Goal: Communication & Community: Answer question/provide support

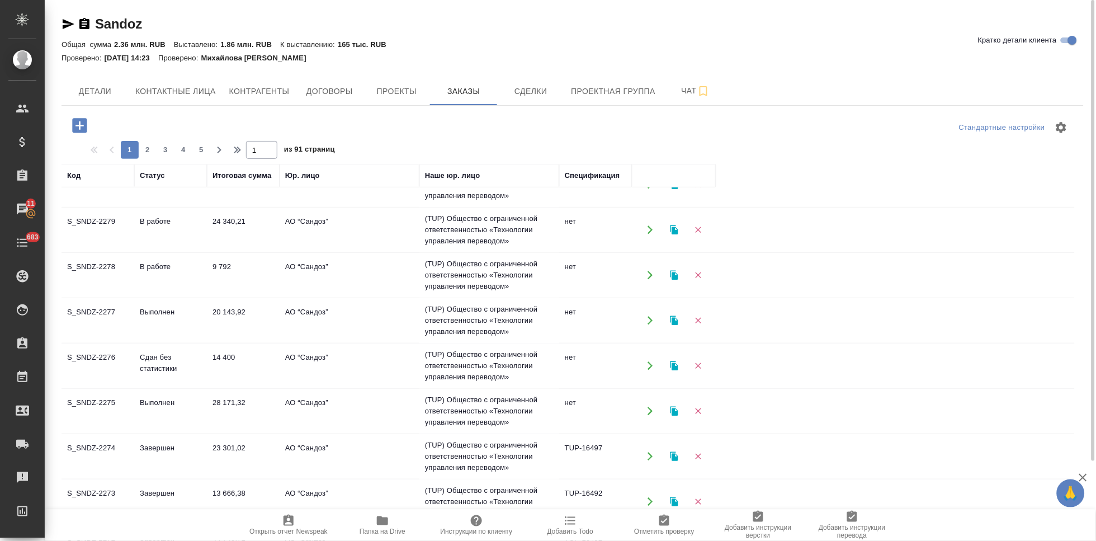
scroll to position [99, 0]
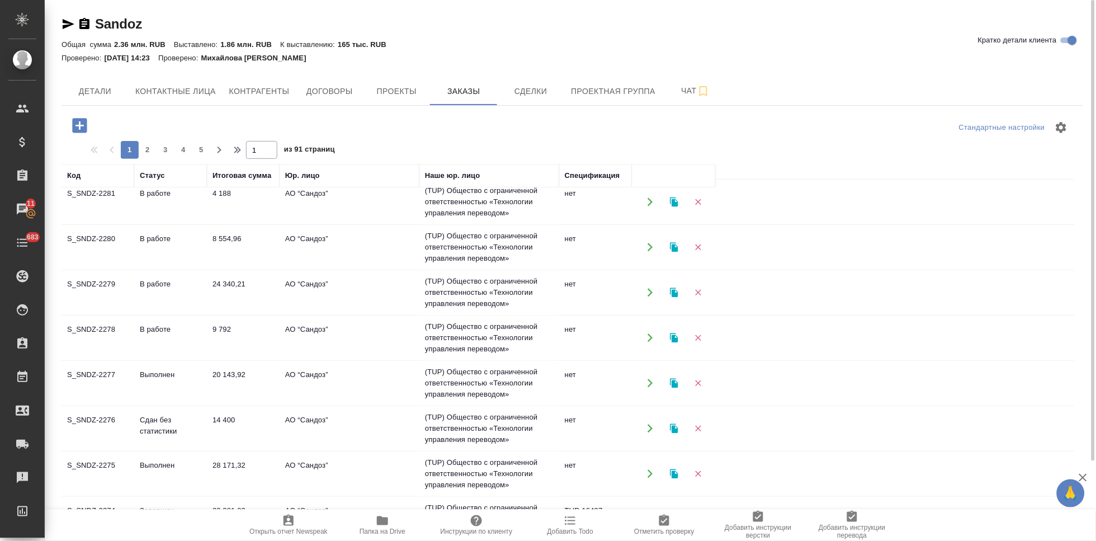
click at [169, 131] on td "В работе" at bounding box center [170, 111] width 73 height 39
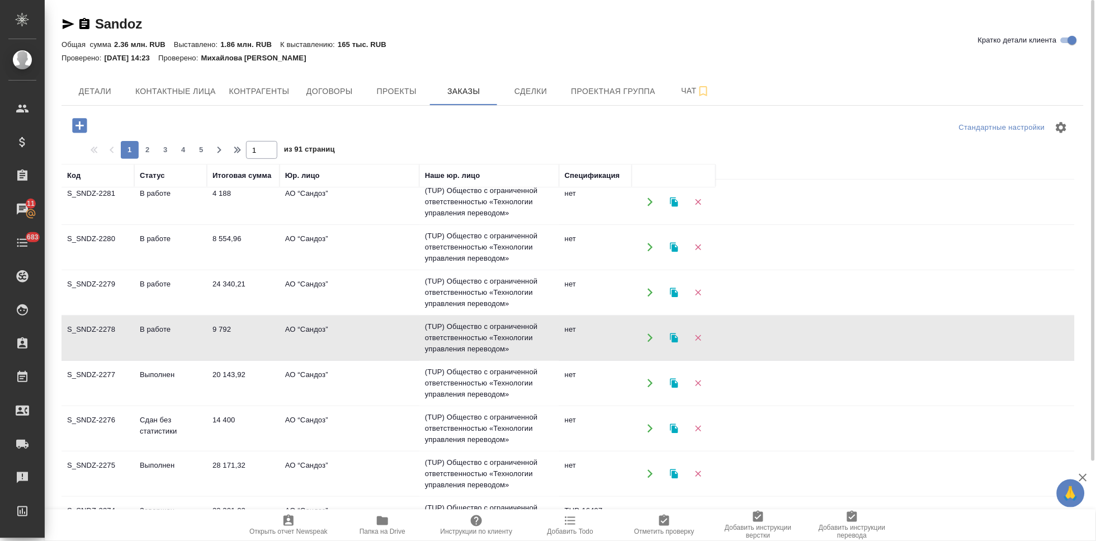
click at [169, 131] on td "В работе" at bounding box center [170, 111] width 73 height 39
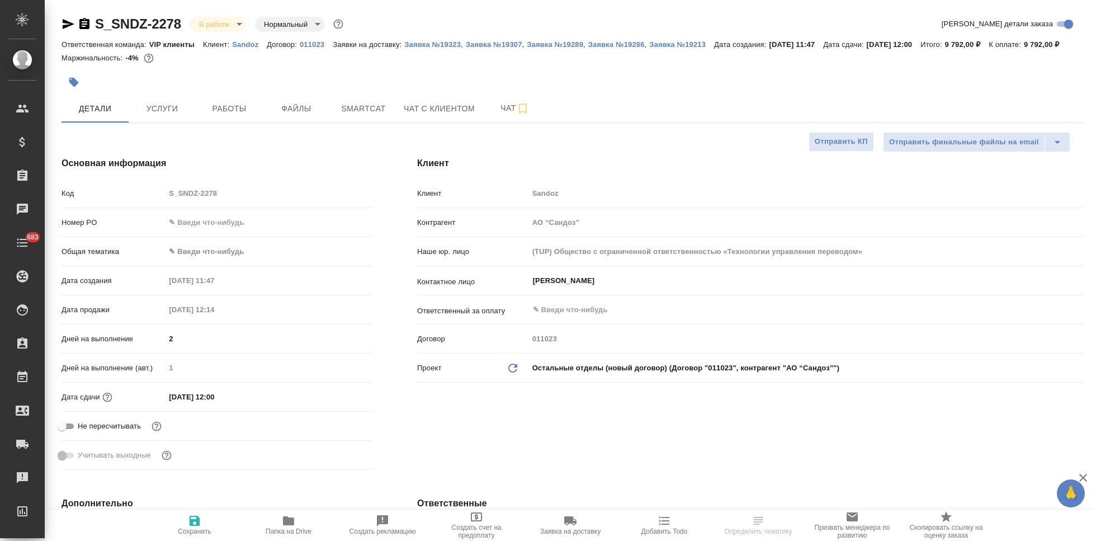
select select "RU"
type input "Кабаргина Анна"
type input "Никитина Татьяна"
type input "Комаров Роман"
click at [153, 203] on div "Код S_SNDZ-2278" at bounding box center [216, 193] width 311 height 20
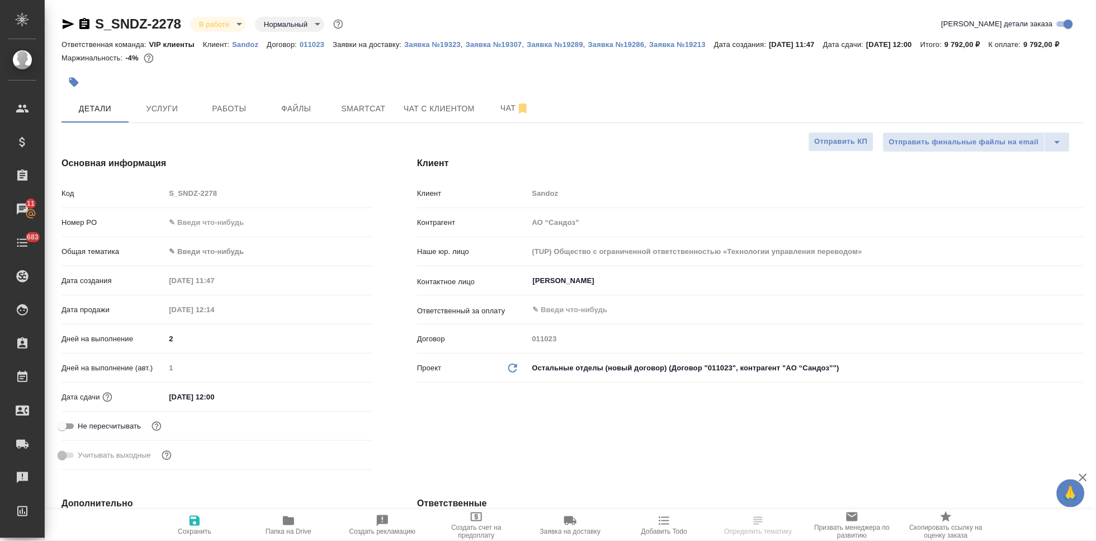
select select "RU"
type textarea "x"
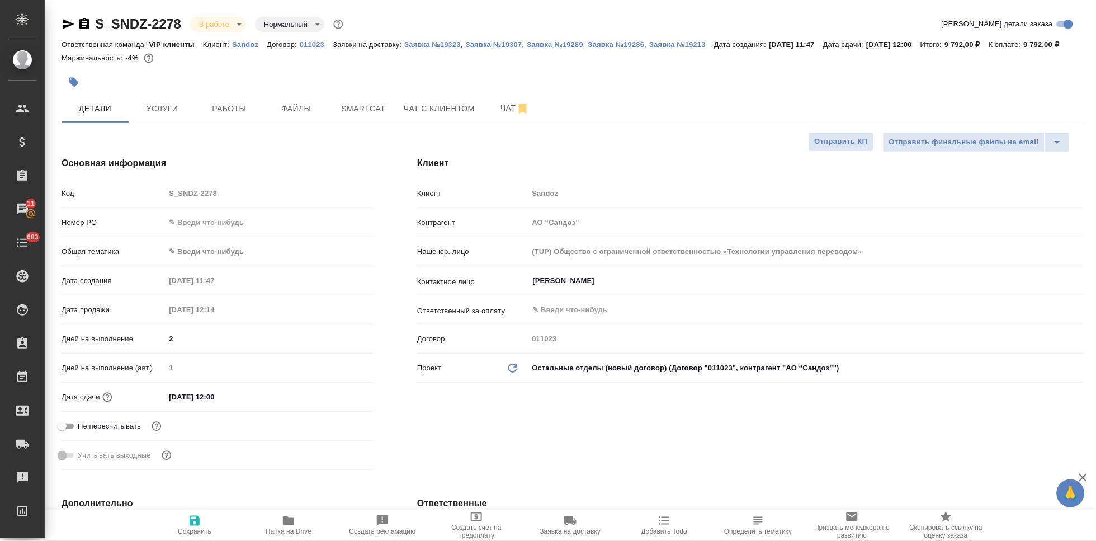
type textarea "x"
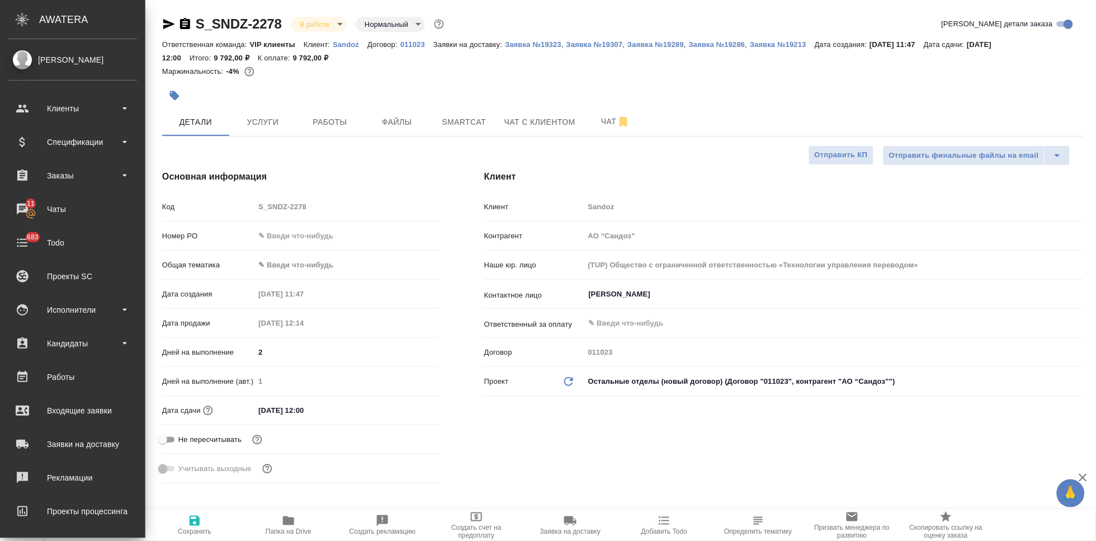
type textarea "x"
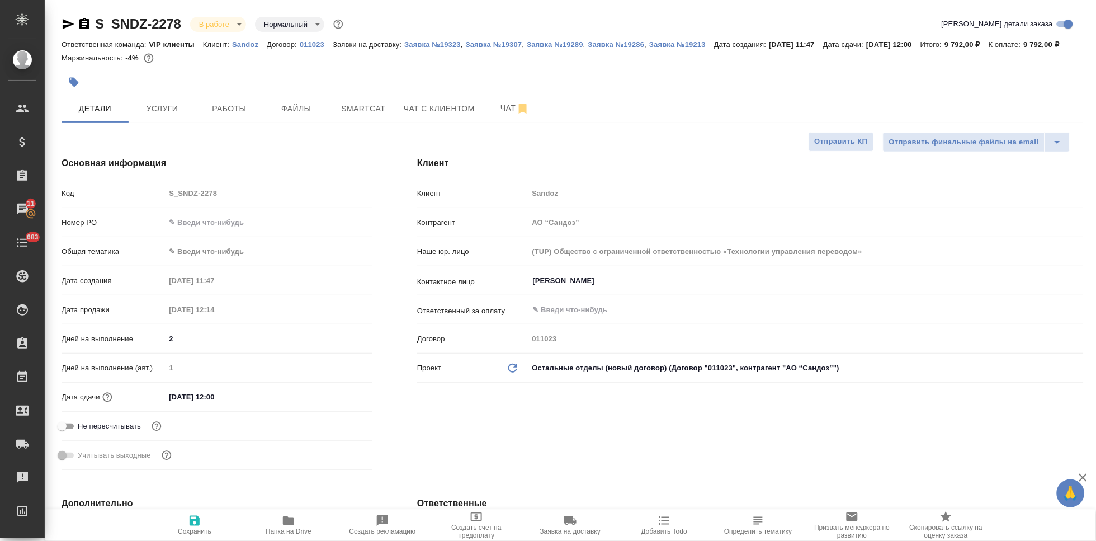
type textarea "x"
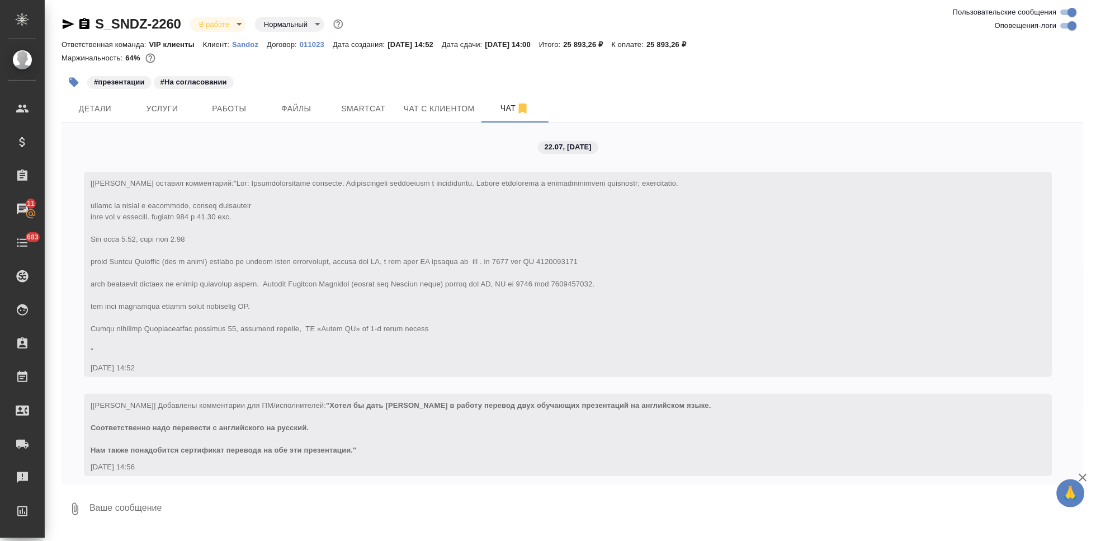
scroll to position [11542, 0]
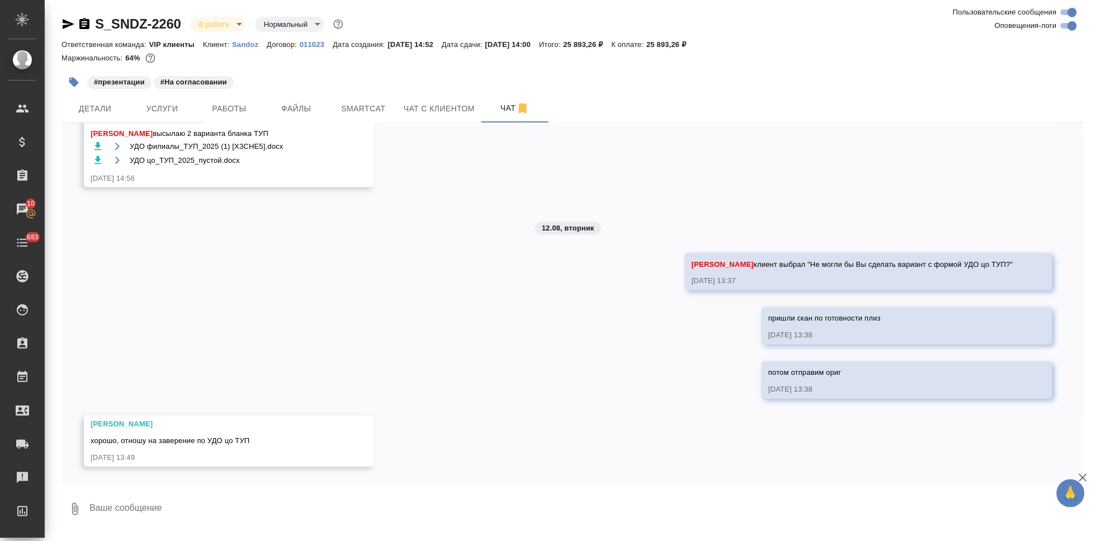
click at [618, 377] on div "22.07, вторник [Кабаргина Анна] Клиент оставил комментарий: 22.07.25, 14:52 [Ка…" at bounding box center [572, 303] width 1022 height 361
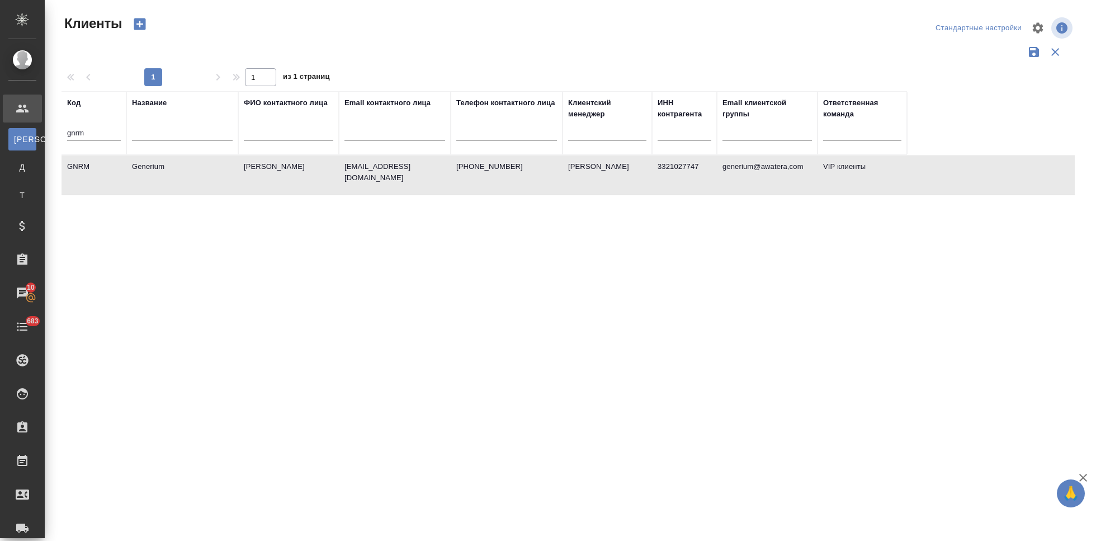
select select "RU"
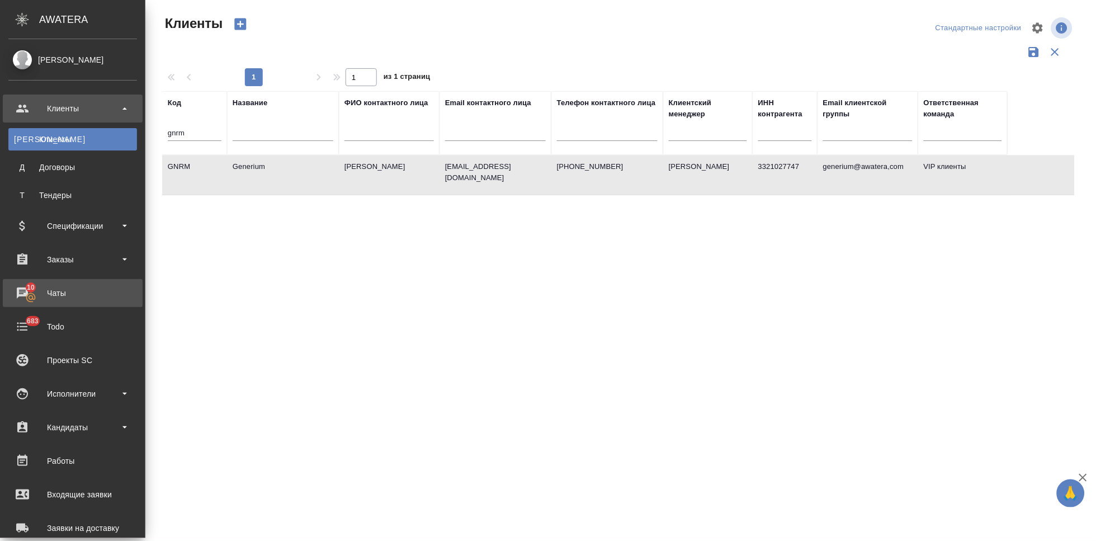
click at [30, 297] on div "Чаты" at bounding box center [72, 293] width 129 height 17
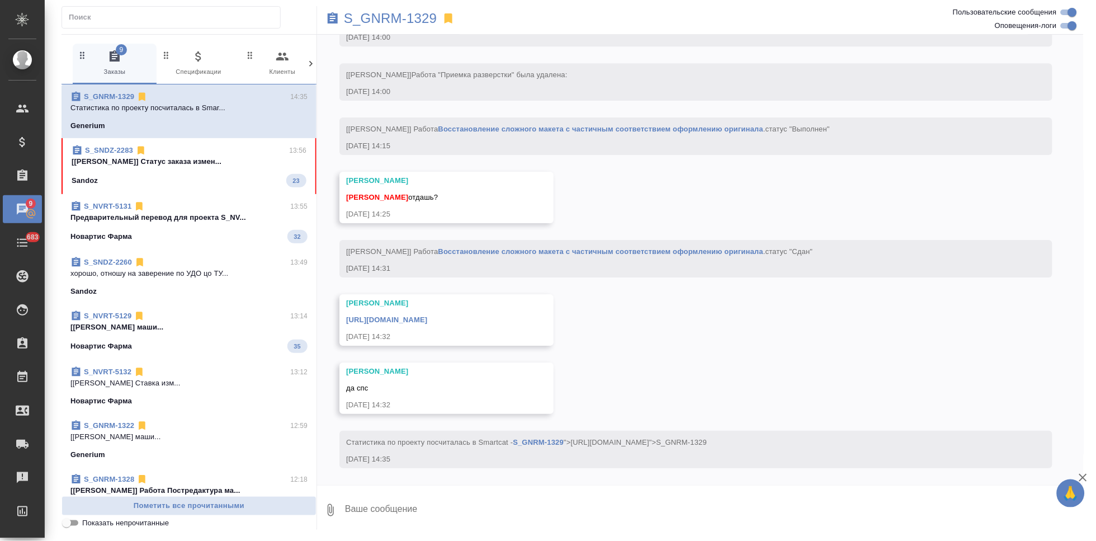
scroll to position [3539, 0]
click at [196, 176] on div "Sandoz 23" at bounding box center [189, 180] width 235 height 13
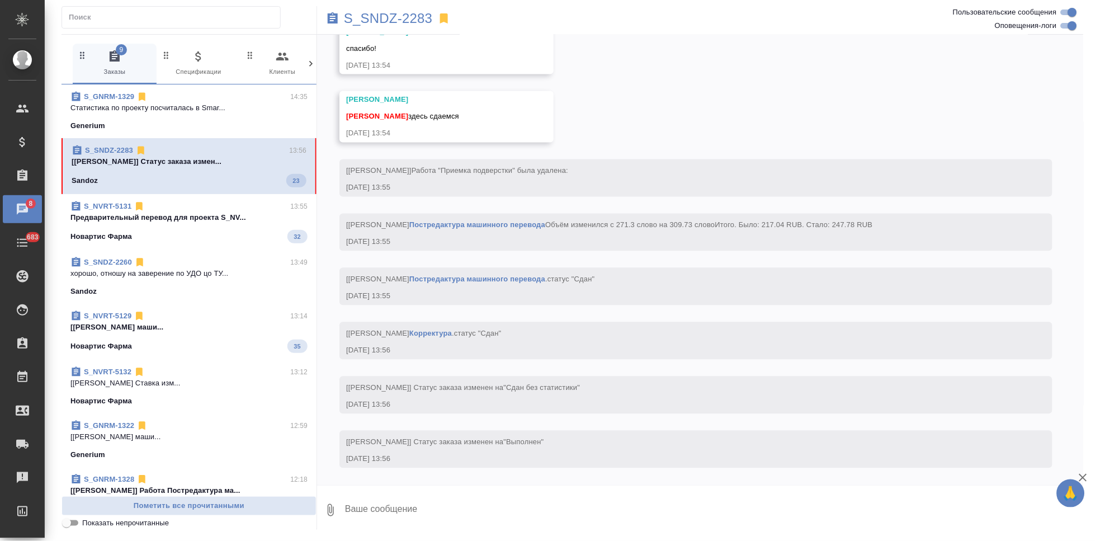
scroll to position [4297, 0]
click at [534, 509] on textarea at bounding box center [714, 510] width 740 height 38
click at [465, 506] on textarea at bounding box center [714, 510] width 740 height 38
type textarea "спасибо)"
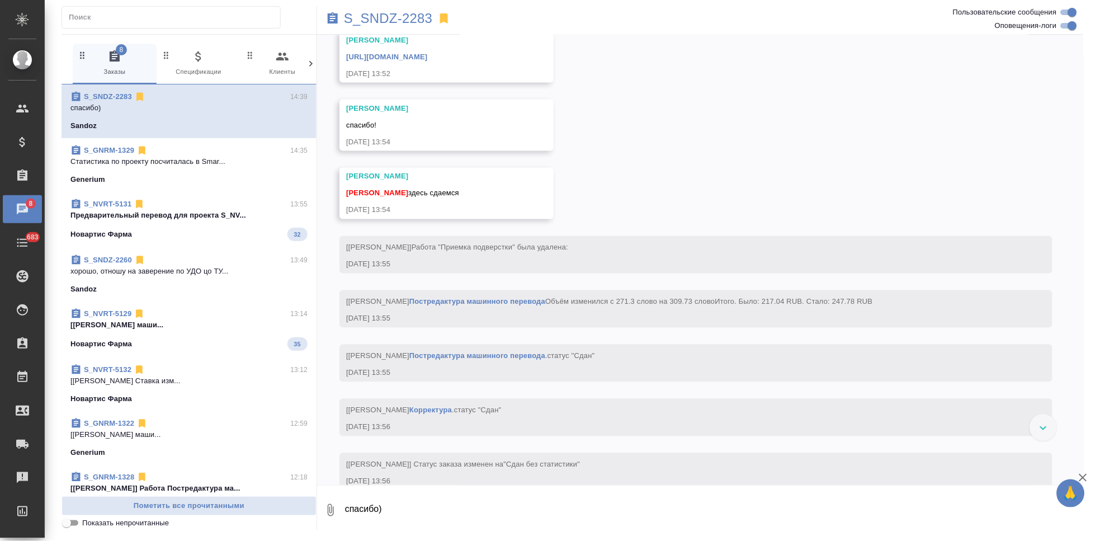
scroll to position [4041, 0]
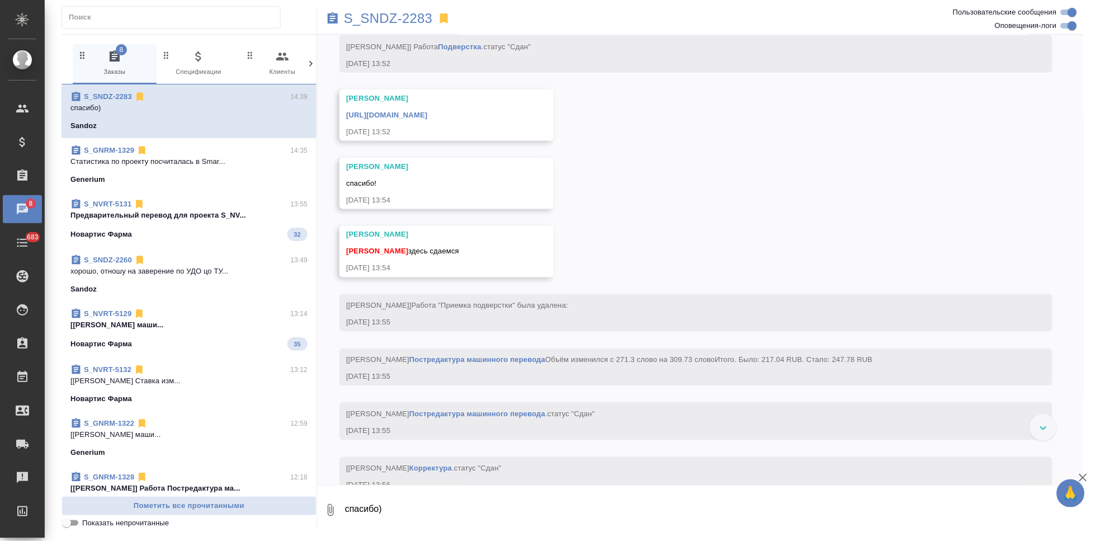
click at [427, 119] on link "[URL][DOMAIN_NAME]" at bounding box center [386, 115] width 81 height 8
